Goal: Information Seeking & Learning: Learn about a topic

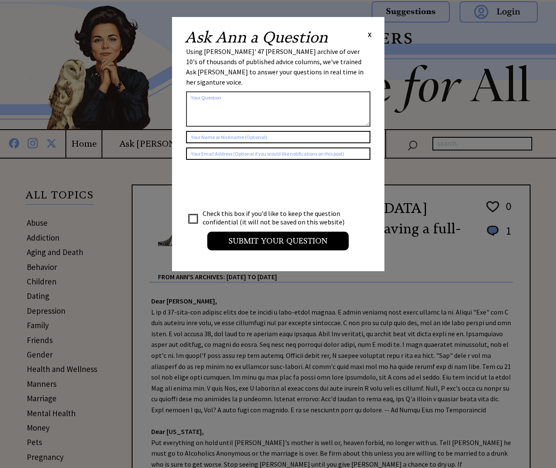
click at [368, 32] on span "X" at bounding box center [370, 34] width 4 height 8
click at [367, 33] on div "Ask Ann a Question X" at bounding box center [278, 37] width 187 height 15
click at [370, 34] on span "X" at bounding box center [370, 34] width 4 height 8
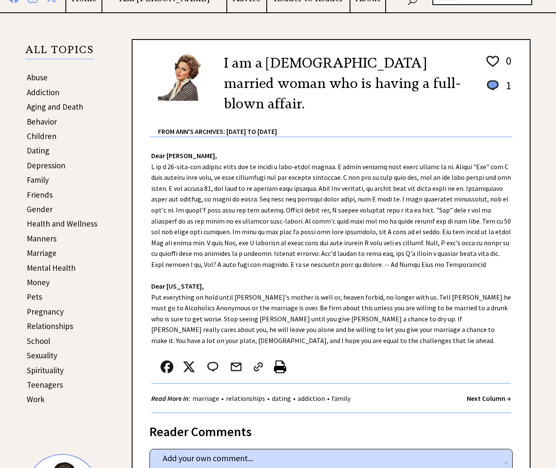
scroll to position [163, 0]
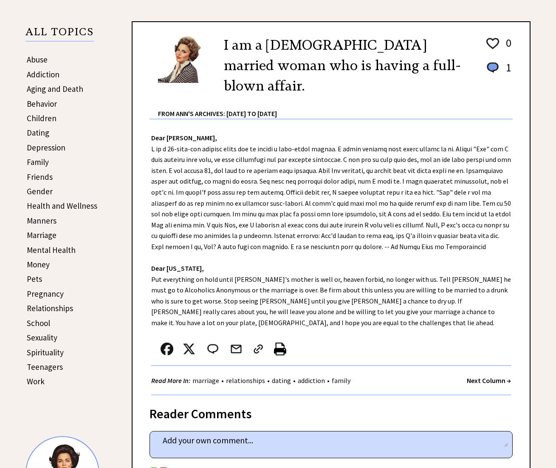
click at [492, 376] on strong "Next Column →" at bounding box center [489, 380] width 44 height 8
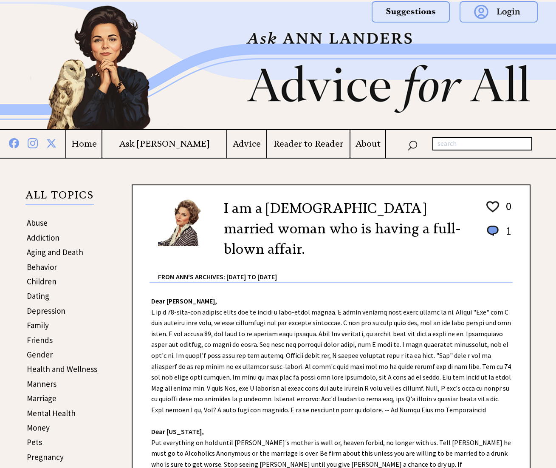
scroll to position [163, 0]
